Goal: Information Seeking & Learning: Learn about a topic

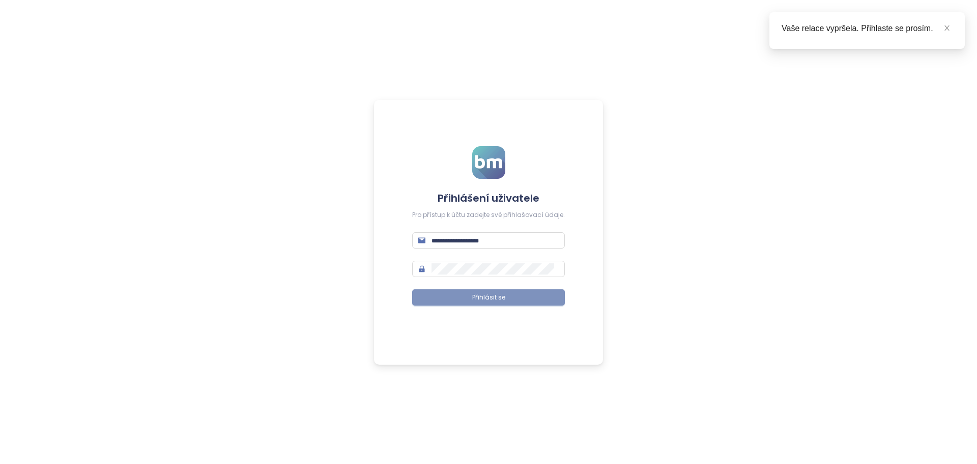
type input "**********"
click at [490, 297] on span "Přihlásit se" at bounding box center [488, 298] width 33 height 10
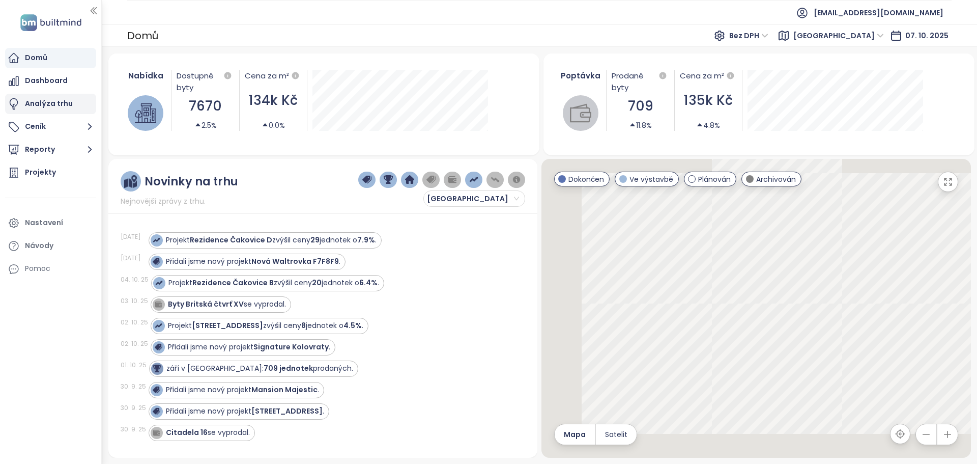
click at [46, 105] on div "Analýza trhu" at bounding box center [49, 103] width 48 height 13
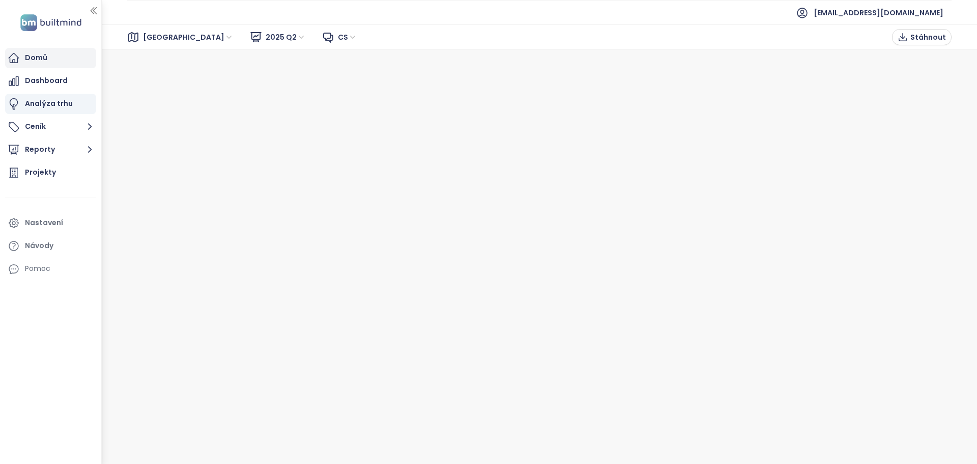
click at [41, 53] on div "Domů" at bounding box center [36, 57] width 22 height 13
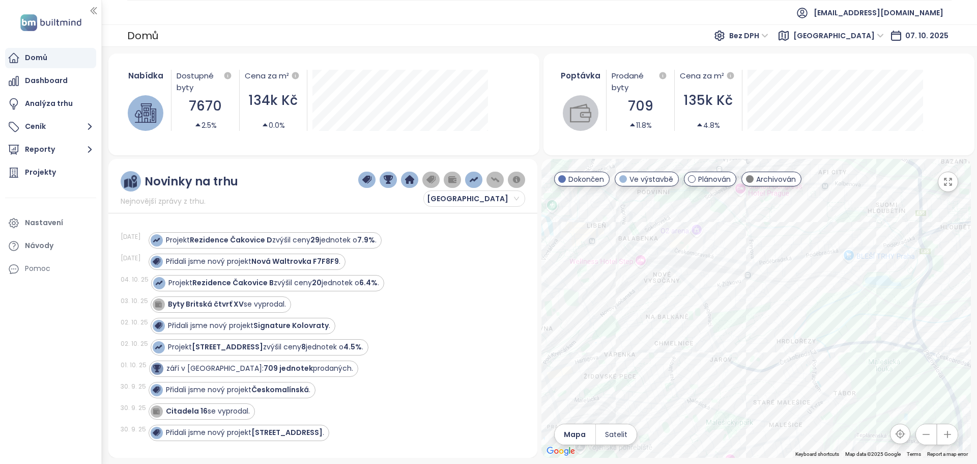
drag, startPoint x: 775, startPoint y: 352, endPoint x: 695, endPoint y: 397, distance: 92.3
click at [695, 397] on div at bounding box center [757, 308] width 430 height 299
drag, startPoint x: 737, startPoint y: 344, endPoint x: 839, endPoint y: 275, distance: 123.5
click at [839, 275] on div at bounding box center [757, 308] width 430 height 299
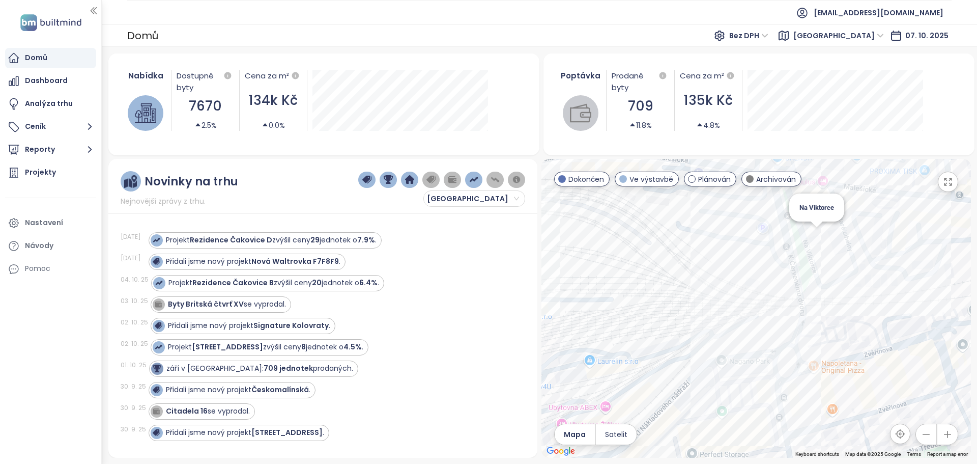
click at [817, 237] on div "Na Viktorce" at bounding box center [757, 308] width 430 height 299
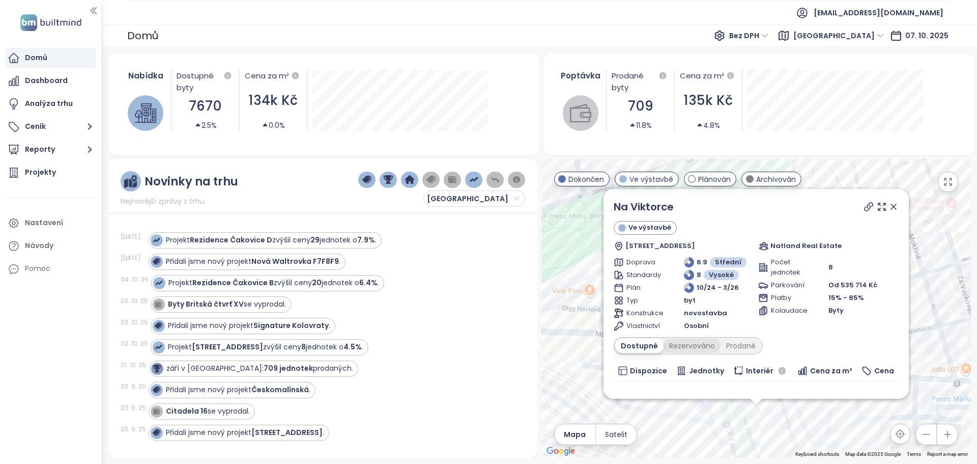
click at [711, 345] on div "Rezervováno" at bounding box center [692, 346] width 57 height 14
click at [730, 346] on div "Prodané" at bounding box center [741, 346] width 41 height 14
click at [651, 348] on div "Dostupné" at bounding box center [638, 346] width 46 height 14
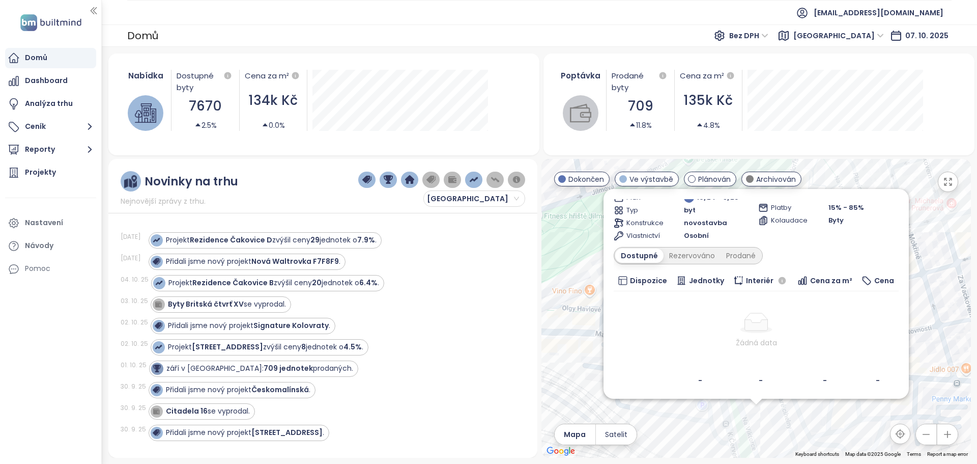
scroll to position [93, 0]
click at [817, 277] on span "Cena za m²" at bounding box center [831, 277] width 42 height 11
click at [691, 249] on div "Rezervováno" at bounding box center [692, 253] width 57 height 14
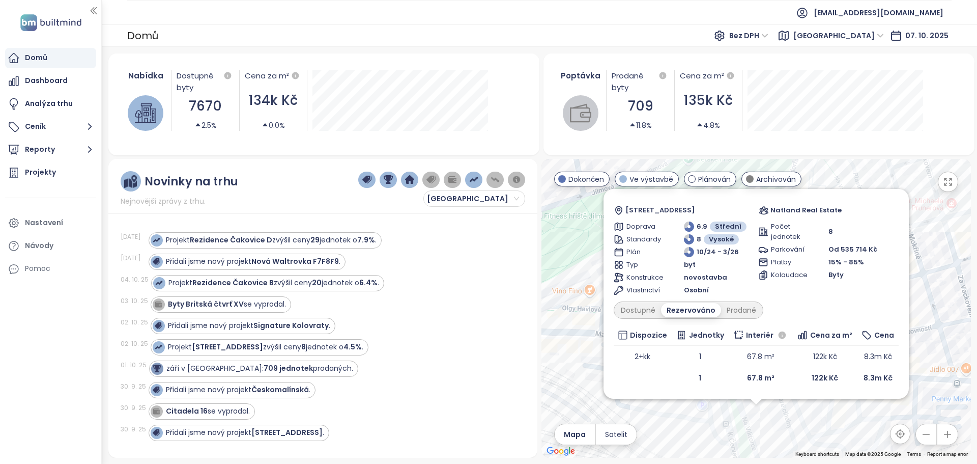
scroll to position [36, 0]
click at [585, 234] on div "Na Viktorce Ve výstavbě U Staré [STREET_ADDRESS] Natland Real Estate Doprava 6.…" at bounding box center [757, 308] width 430 height 299
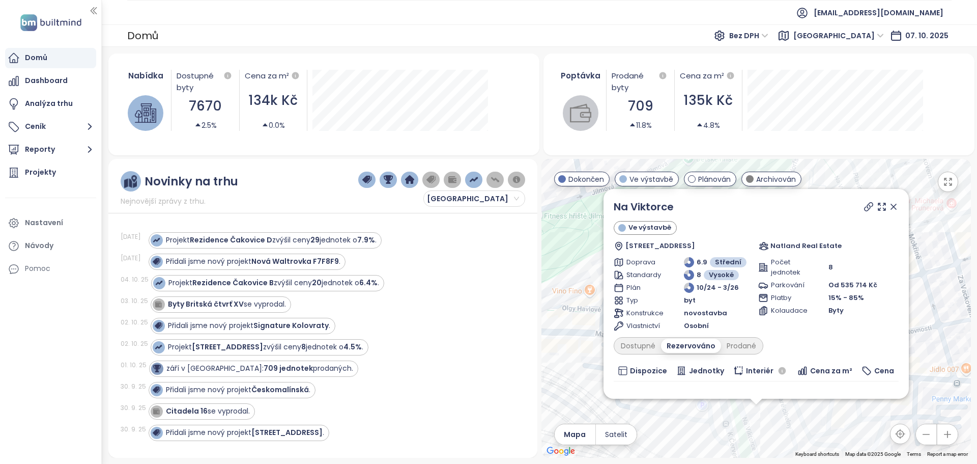
click at [891, 205] on icon at bounding box center [893, 206] width 5 height 5
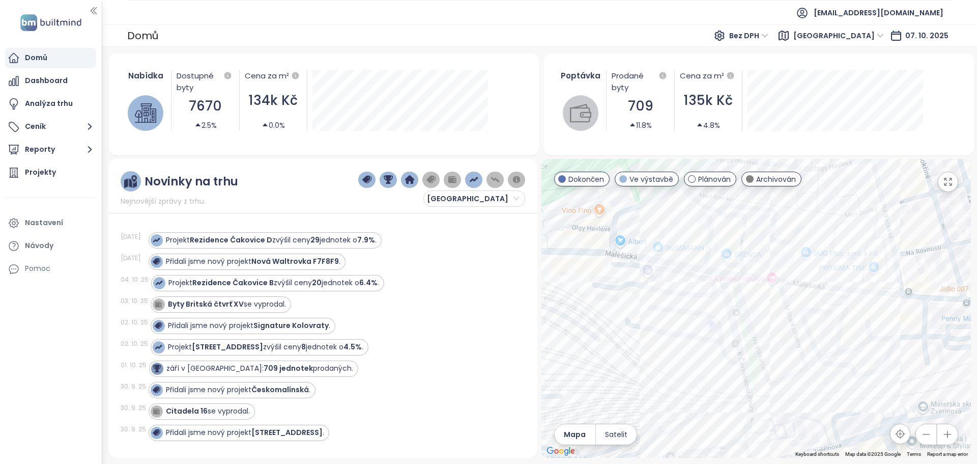
drag, startPoint x: 800, startPoint y: 367, endPoint x: 810, endPoint y: 291, distance: 76.5
click at [810, 291] on div at bounding box center [757, 308] width 430 height 299
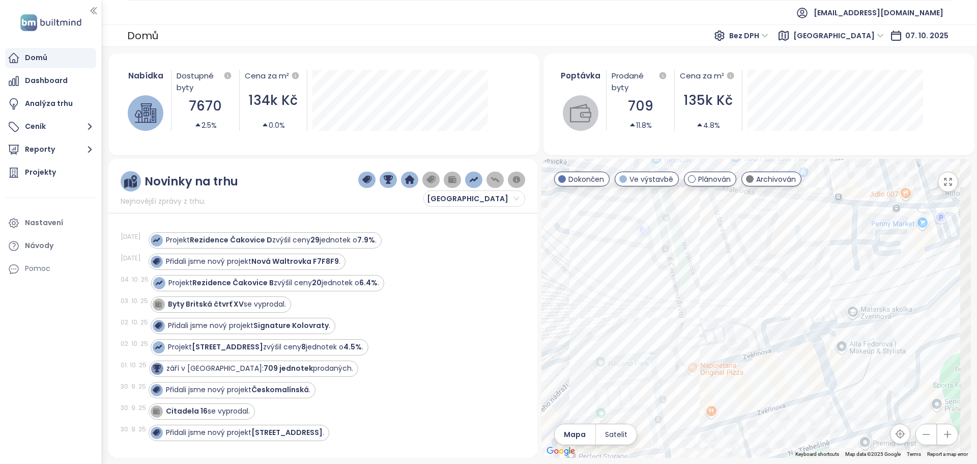
drag, startPoint x: 790, startPoint y: 346, endPoint x: 713, endPoint y: 241, distance: 130.0
click at [713, 241] on div at bounding box center [757, 308] width 430 height 299
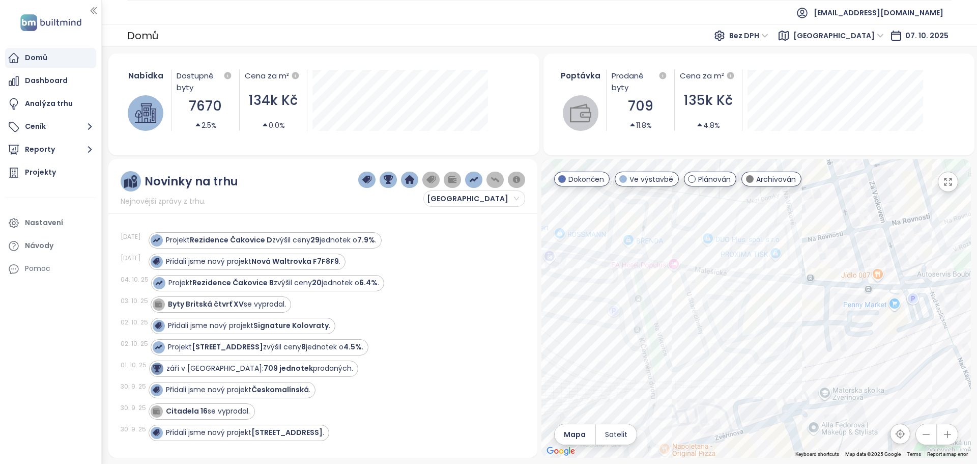
drag, startPoint x: 726, startPoint y: 267, endPoint x: 695, endPoint y: 369, distance: 106.3
click at [695, 369] on div at bounding box center [757, 308] width 430 height 299
click at [661, 234] on div "Mechanika Žižkov" at bounding box center [757, 308] width 430 height 299
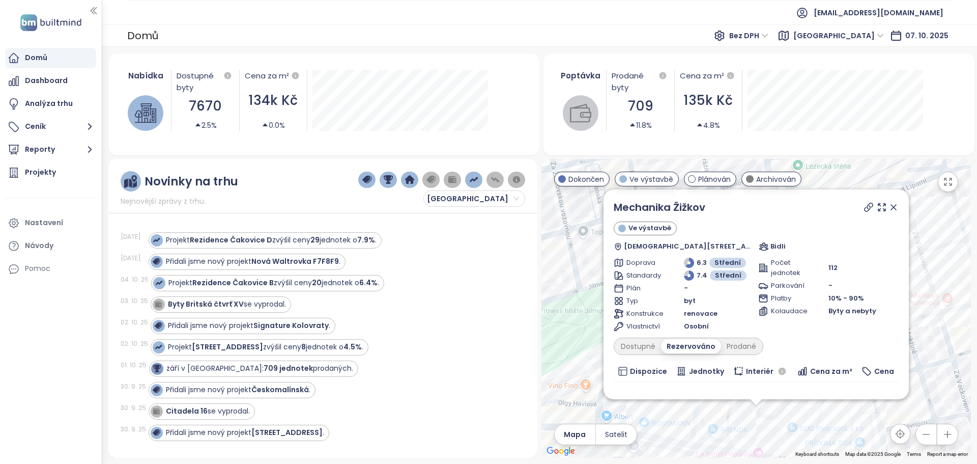
drag, startPoint x: 645, startPoint y: 343, endPoint x: 903, endPoint y: 252, distance: 273.7
click at [644, 343] on div "Dostupné" at bounding box center [638, 346] width 46 height 14
click at [88, 128] on icon "button" at bounding box center [89, 126] width 13 height 13
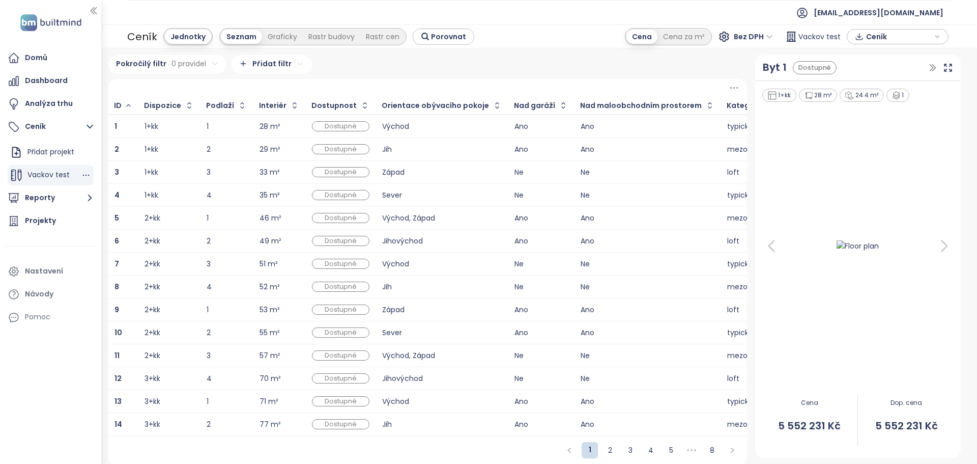
click at [52, 177] on span "Vackov test" at bounding box center [48, 175] width 42 height 10
click at [69, 106] on div "Analýza trhu" at bounding box center [49, 103] width 48 height 13
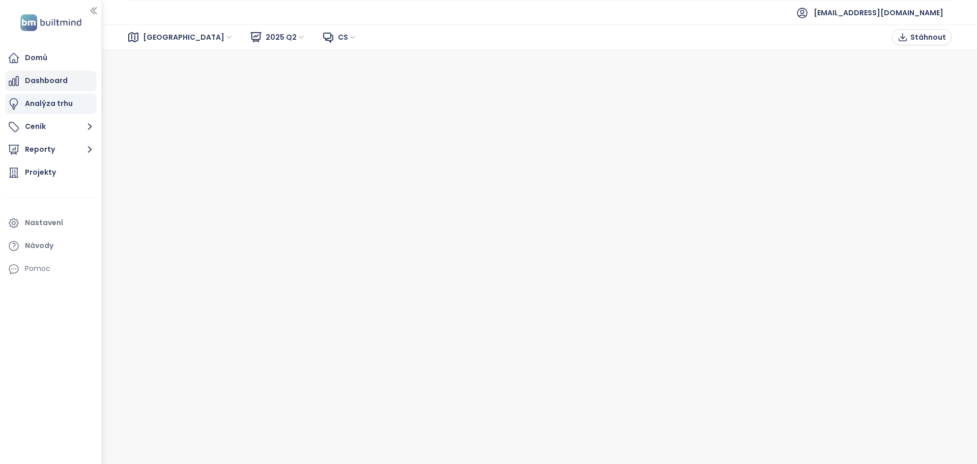
click at [60, 81] on div "Dashboard" at bounding box center [46, 80] width 43 height 13
